Goal: Task Accomplishment & Management: Manage account settings

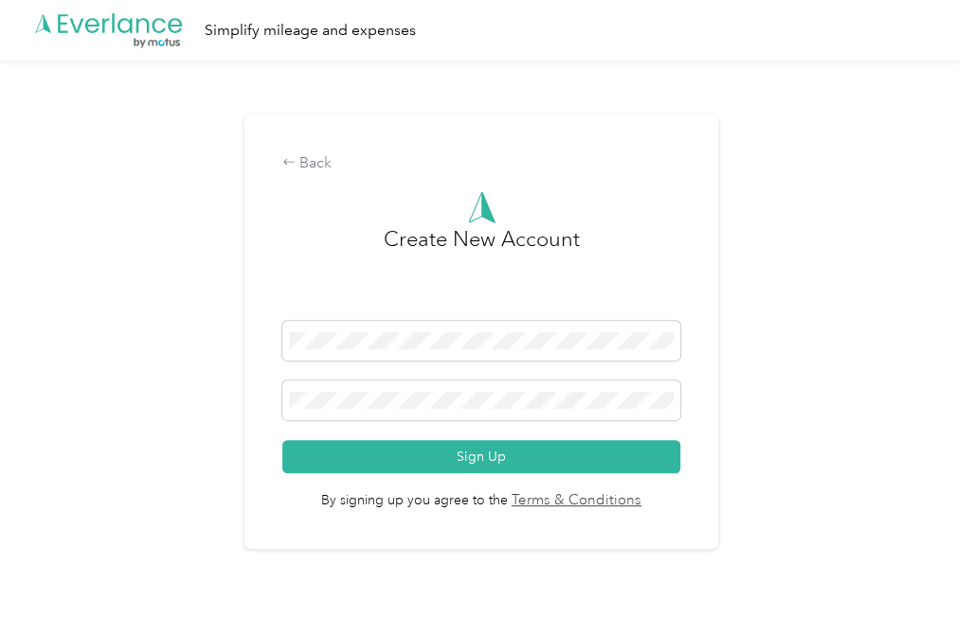
click at [598, 246] on div "Create New Account" at bounding box center [481, 272] width 398 height 98
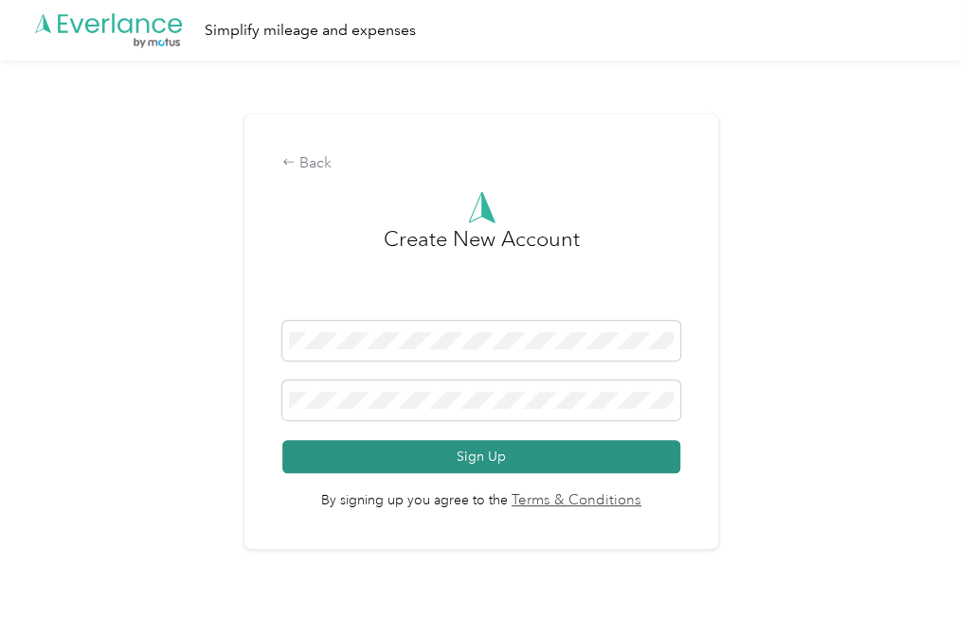
click at [450, 450] on button "Sign Up" at bounding box center [481, 456] width 398 height 33
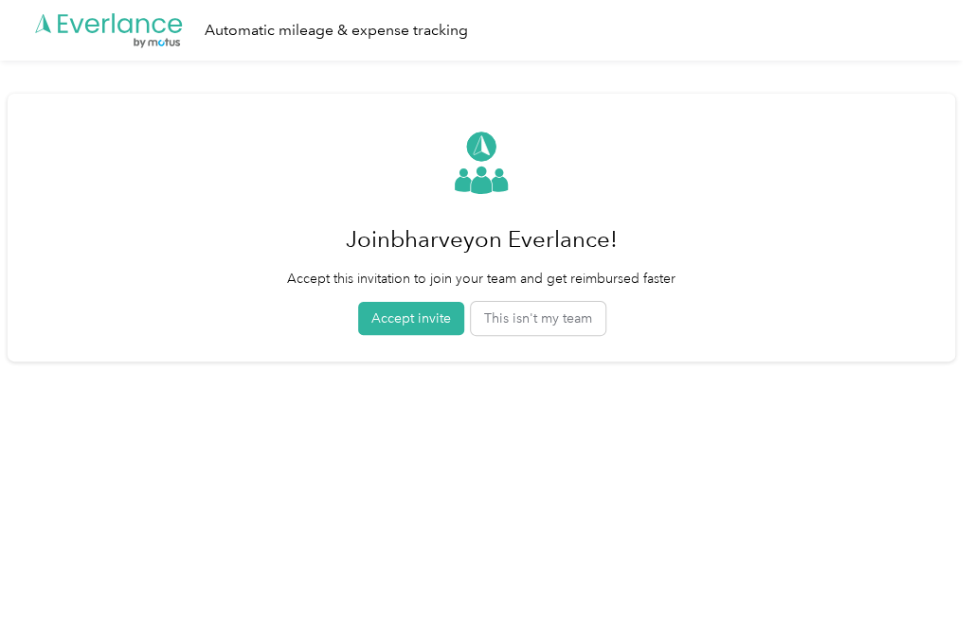
click at [542, 45] on div ".cls-1 { fill: #00adee; } .cls-2 { fill: #fff; } .cls-3 { fill: #707372; } .cls…" at bounding box center [481, 30] width 962 height 61
click at [413, 317] on button "Accept invite" at bounding box center [411, 318] width 106 height 33
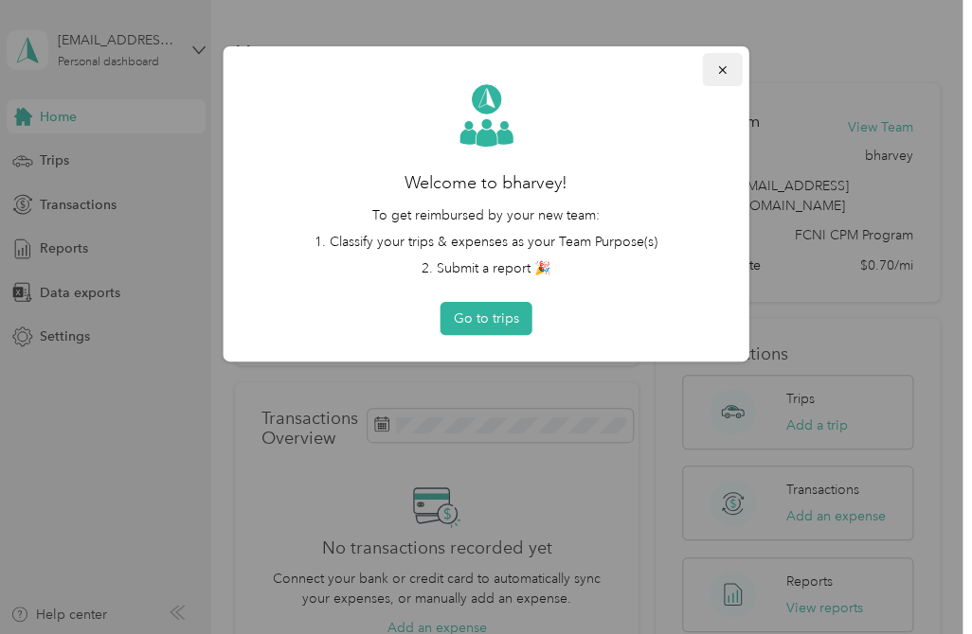
click at [721, 65] on icon "button" at bounding box center [722, 69] width 13 height 13
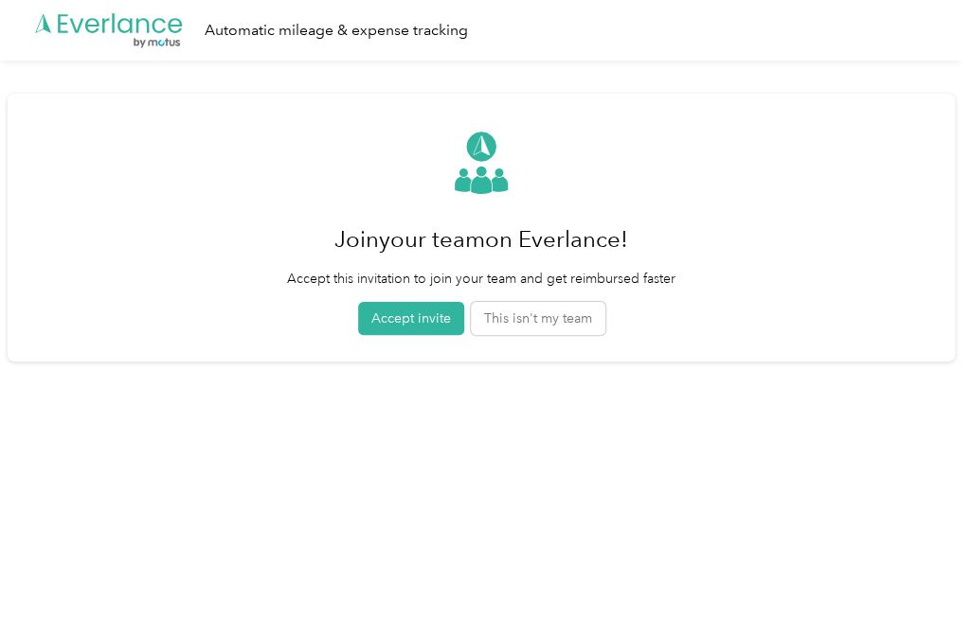
drag, startPoint x: 0, startPoint y: 0, endPoint x: 244, endPoint y: 169, distance: 296.8
click at [244, 169] on div "Join your team on Everlance! Accept this invitation to join your team and get r…" at bounding box center [481, 228] width 947 height 268
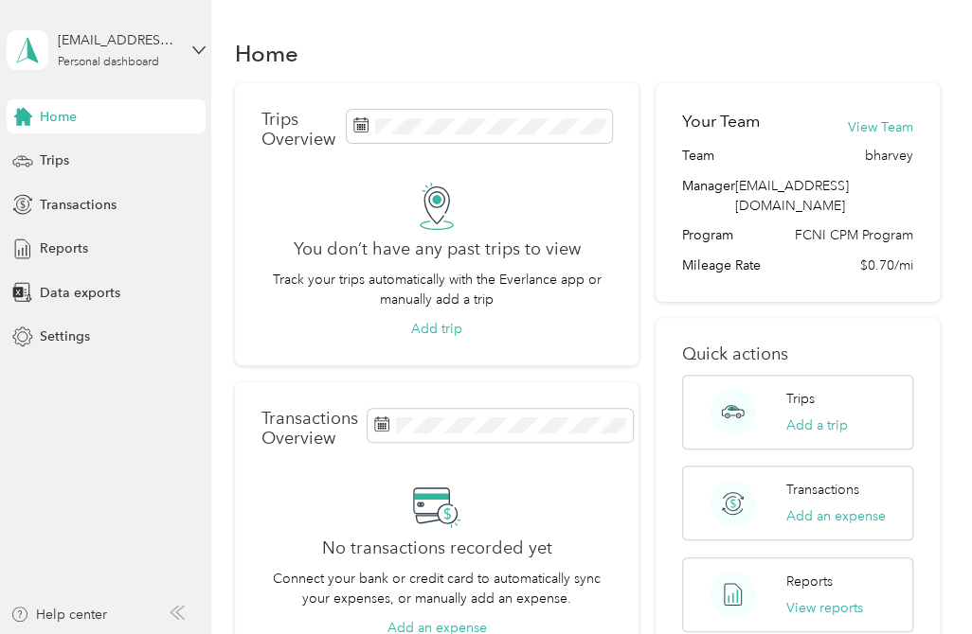
click at [670, 140] on div "Your Team View Team Team bharvey Manager [EMAIL_ADDRESS][DOMAIN_NAME] Program F…" at bounding box center [797, 192] width 284 height 219
click at [673, 134] on div "Your Team View Team Team bharvey Manager bharvey@fcni.org Program FCNI CPM Prog…" at bounding box center [797, 192] width 284 height 219
